Goal: Entertainment & Leisure: Consume media (video, audio)

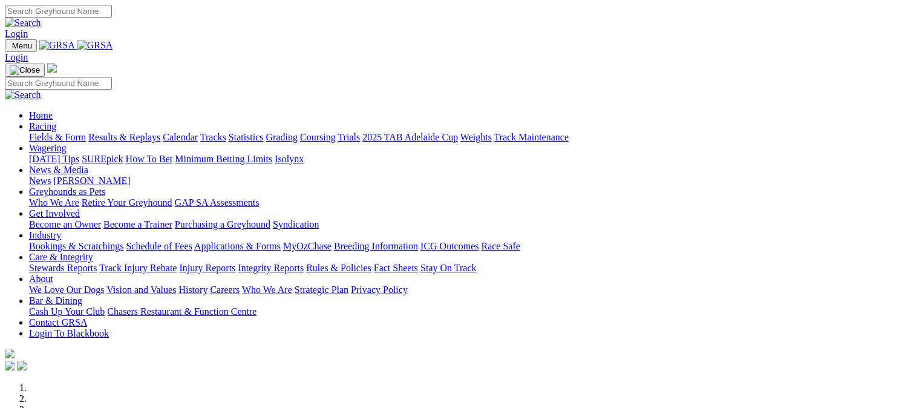
scroll to position [2391, 0]
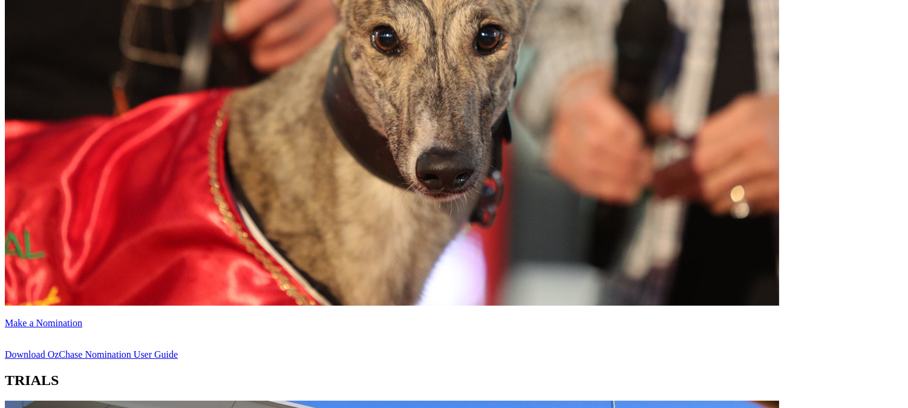
scroll to position [658, 0]
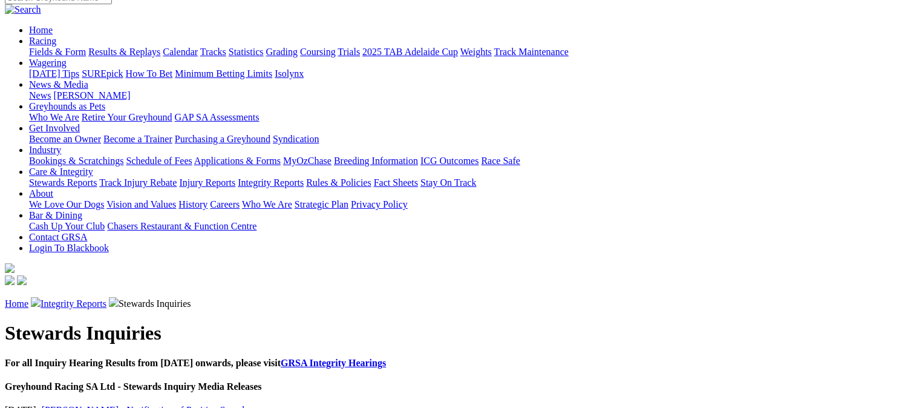
scroll to position [62, 0]
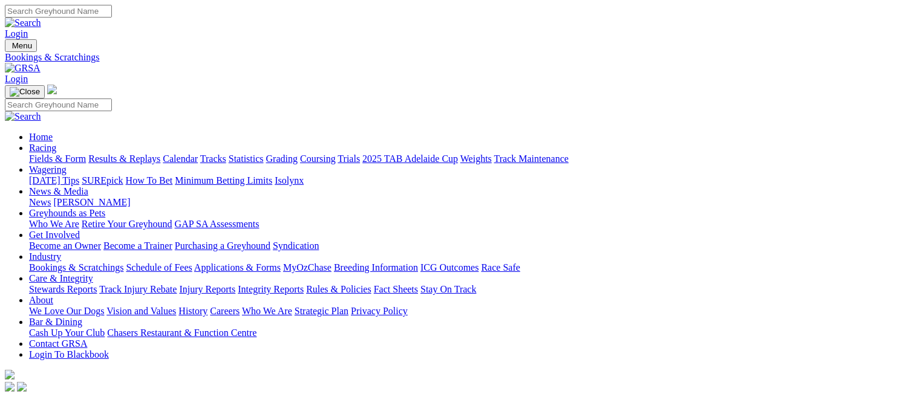
click at [56, 143] on link "Racing" at bounding box center [42, 148] width 27 height 10
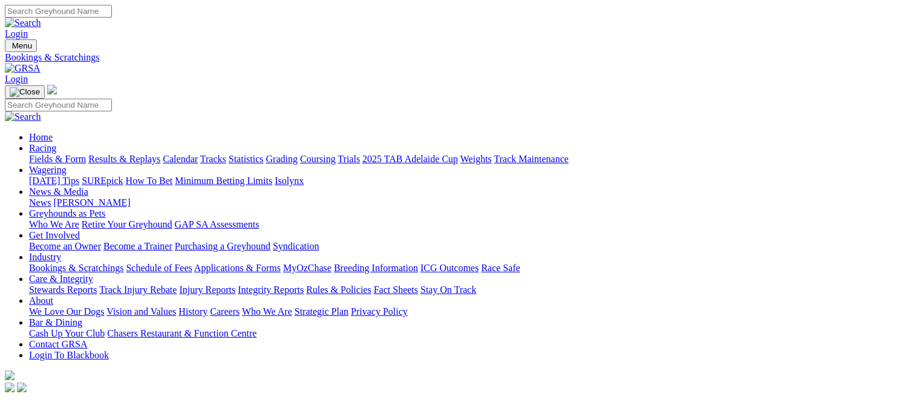
click at [56, 143] on link "Racing" at bounding box center [42, 148] width 27 height 10
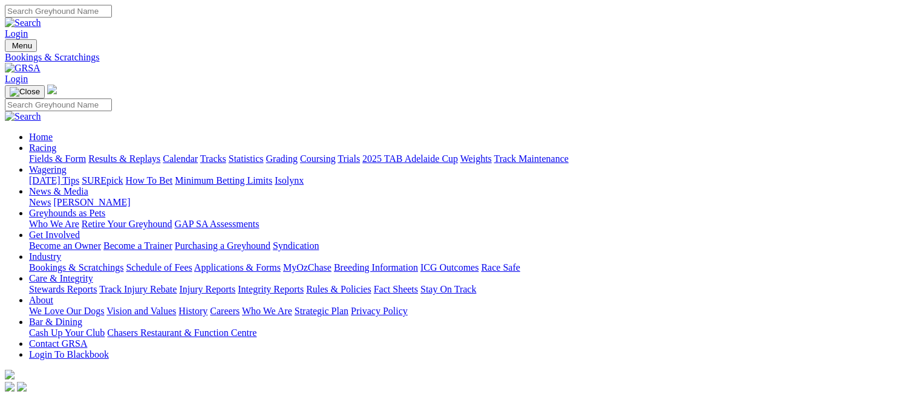
click at [150, 154] on link "Results & Replays" at bounding box center [124, 159] width 72 height 10
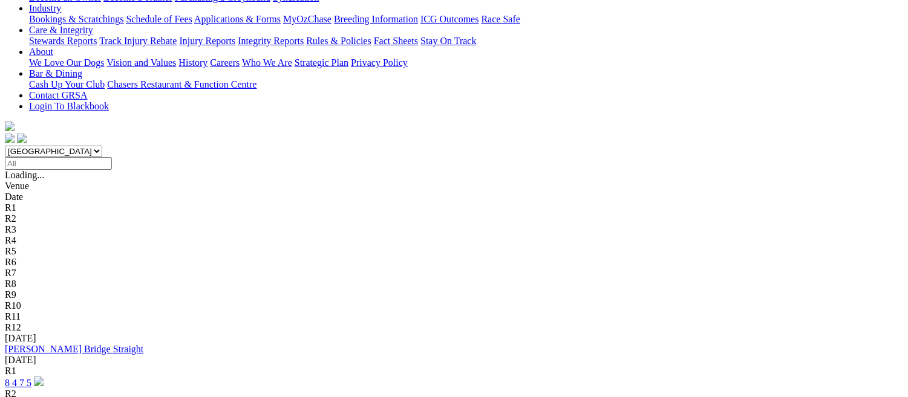
scroll to position [236, 0]
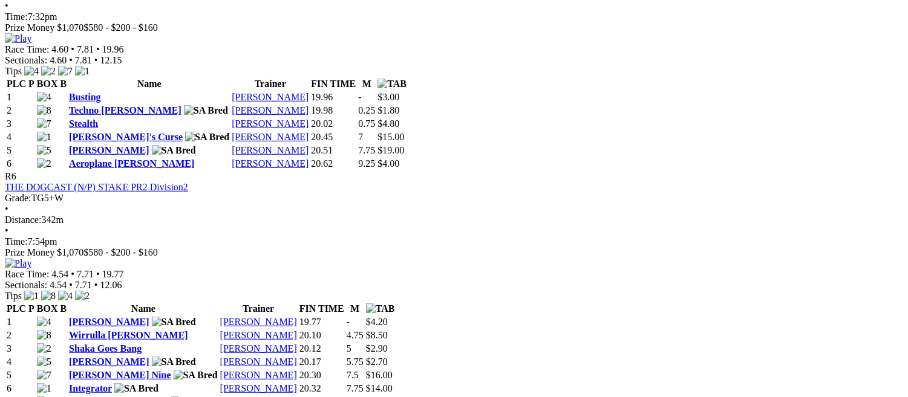
scroll to position [1551, 0]
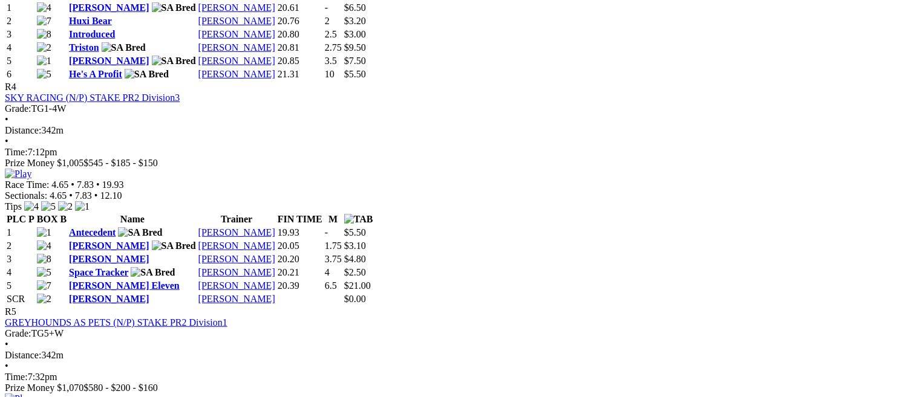
scroll to position [1182, 0]
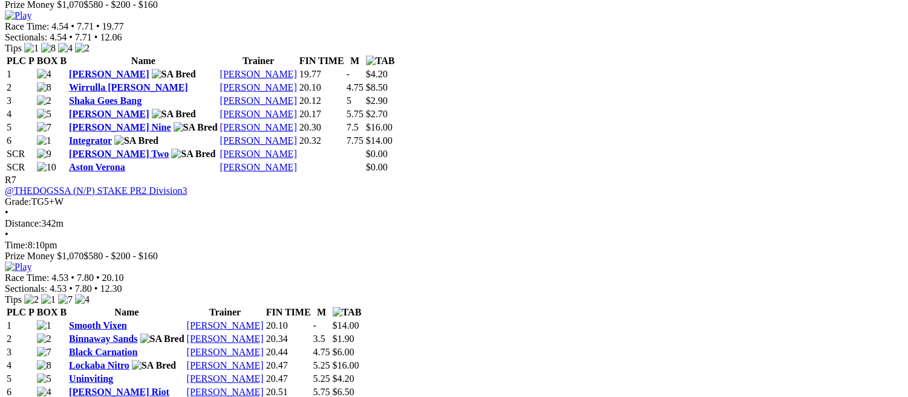
scroll to position [1807, 0]
